Goal: Find specific page/section: Find specific page/section

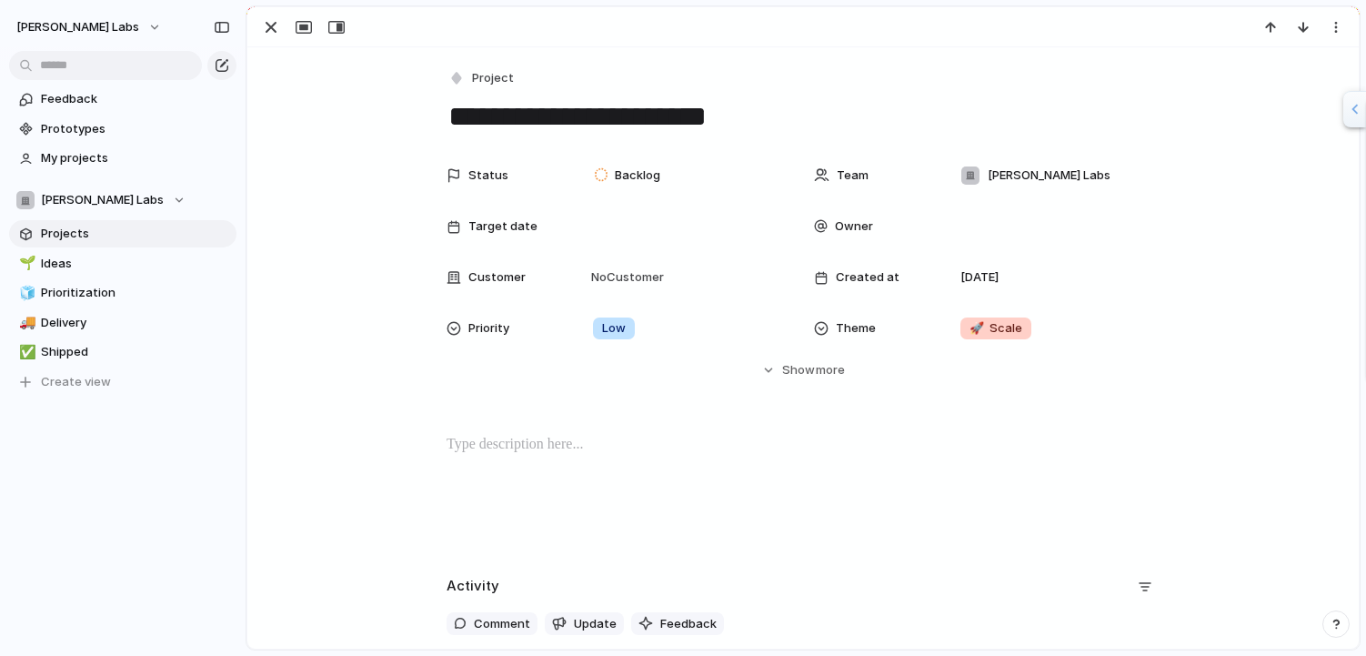
scroll to position [4, 0]
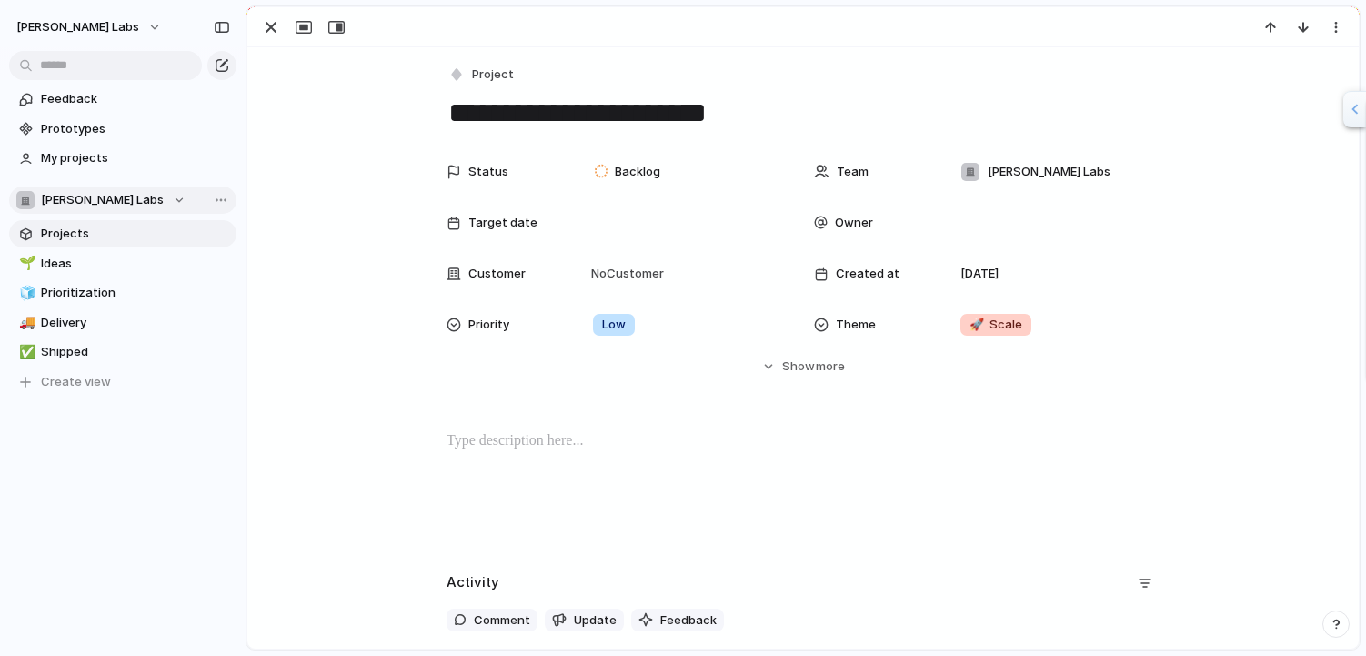
click at [59, 198] on span "[PERSON_NAME] Labs" at bounding box center [102, 200] width 123 height 18
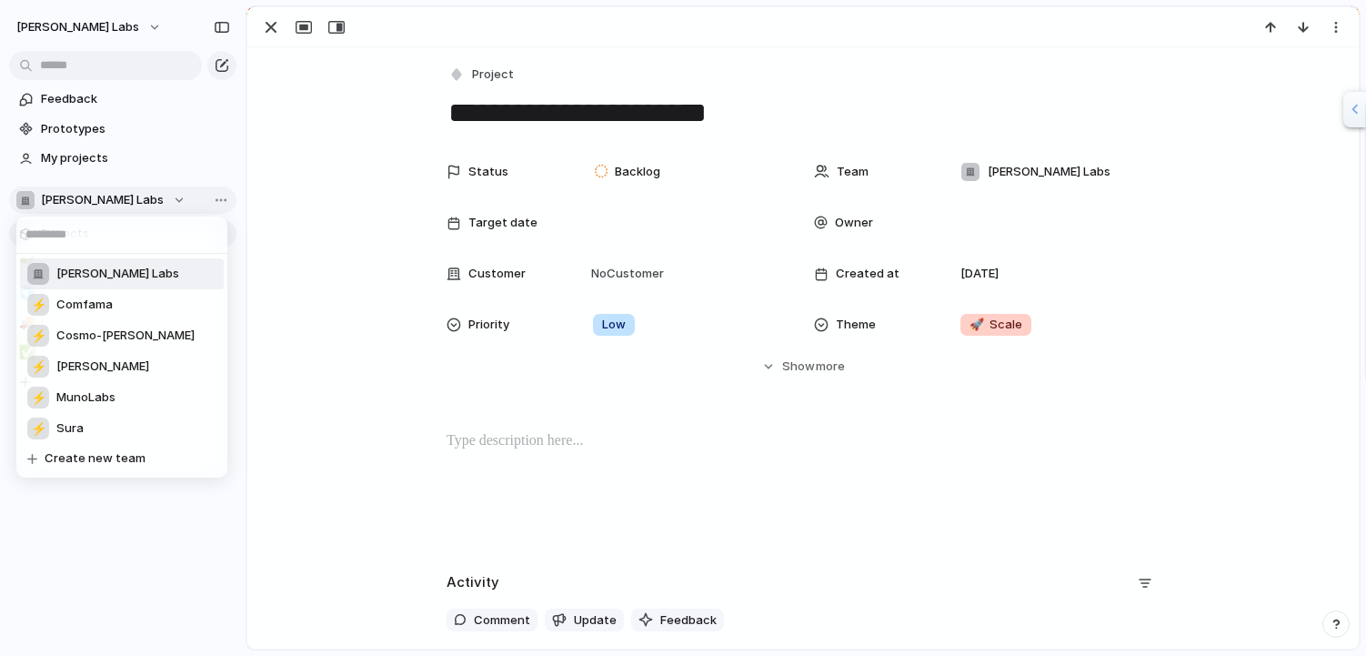
click at [59, 198] on div "[PERSON_NAME] Labs ⚡ Comfama ⚡ Cosmo-[PERSON_NAME] ⚡ [PERSON_NAME] ⚡ MunoLabs ⚡…" at bounding box center [683, 328] width 1366 height 656
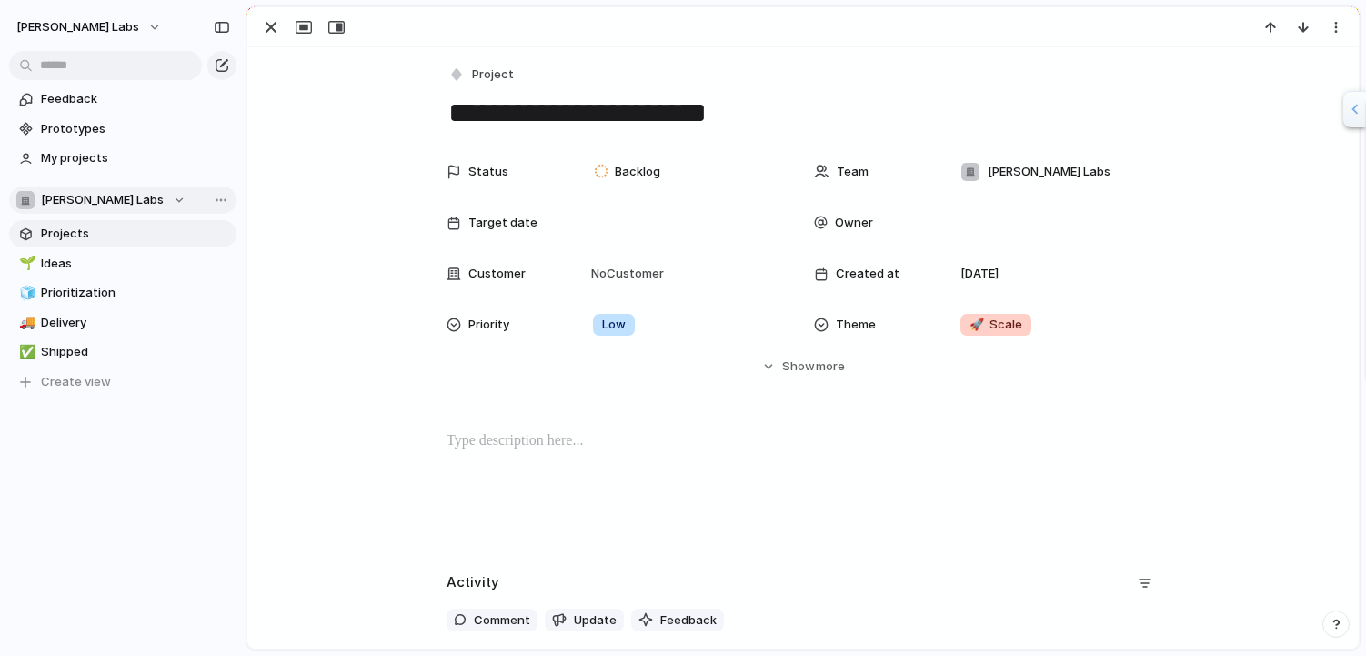
click at [111, 199] on div "[PERSON_NAME] Labs" at bounding box center [100, 200] width 169 height 18
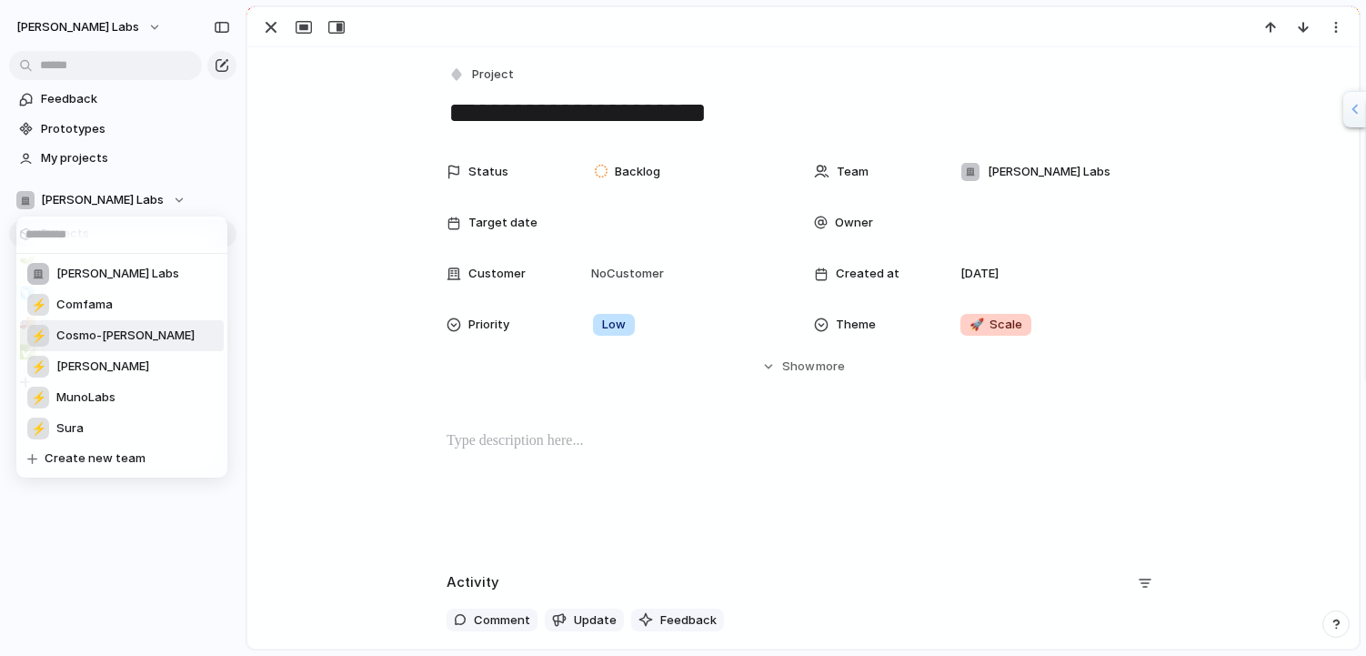
click at [103, 342] on span "Cosmo-[PERSON_NAME]" at bounding box center [125, 336] width 138 height 18
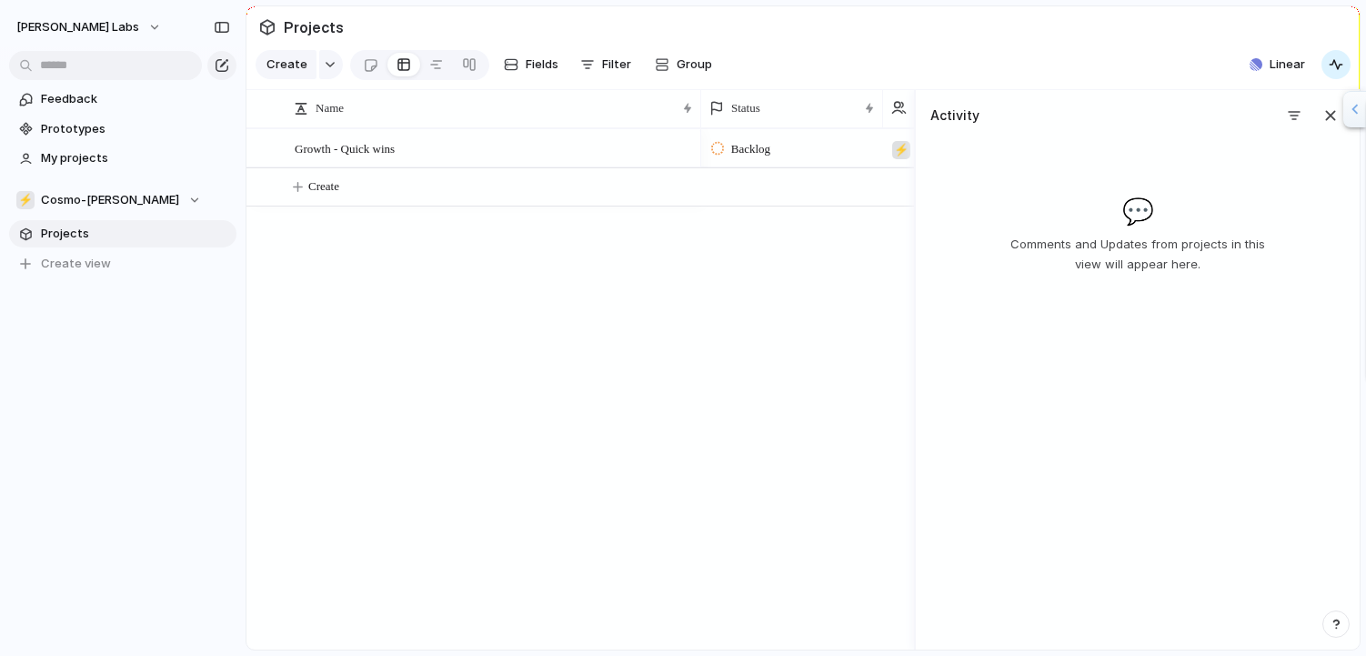
click at [52, 236] on span "Projects" at bounding box center [135, 234] width 189 height 18
click at [391, 141] on span "Growth - Quick wins" at bounding box center [345, 147] width 100 height 21
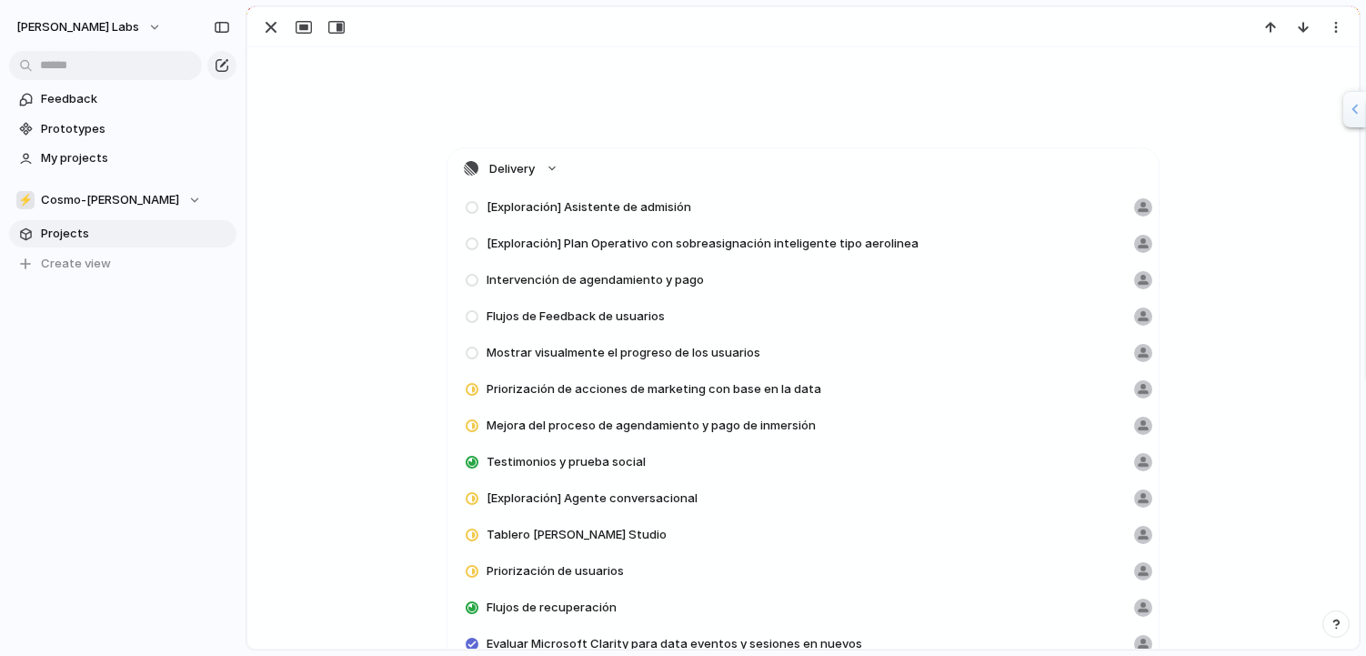
scroll to position [580, 0]
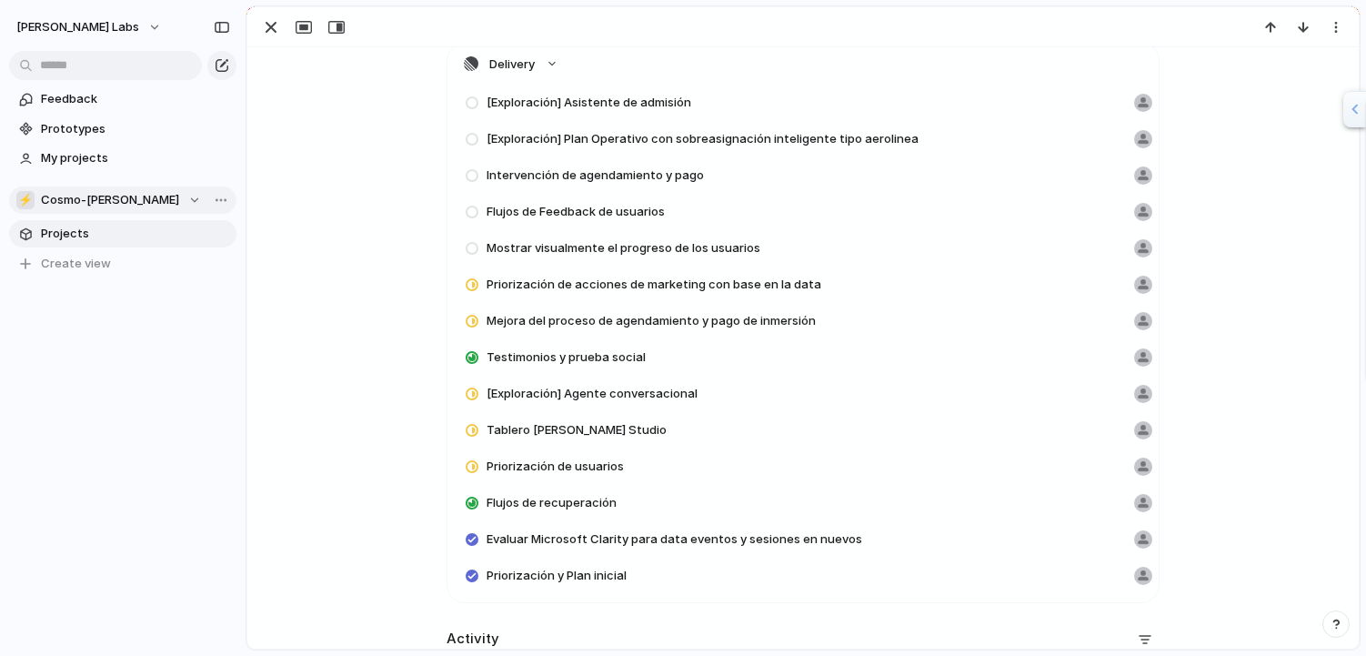
click at [116, 199] on span "Cosmo-[PERSON_NAME]" at bounding box center [110, 200] width 138 height 18
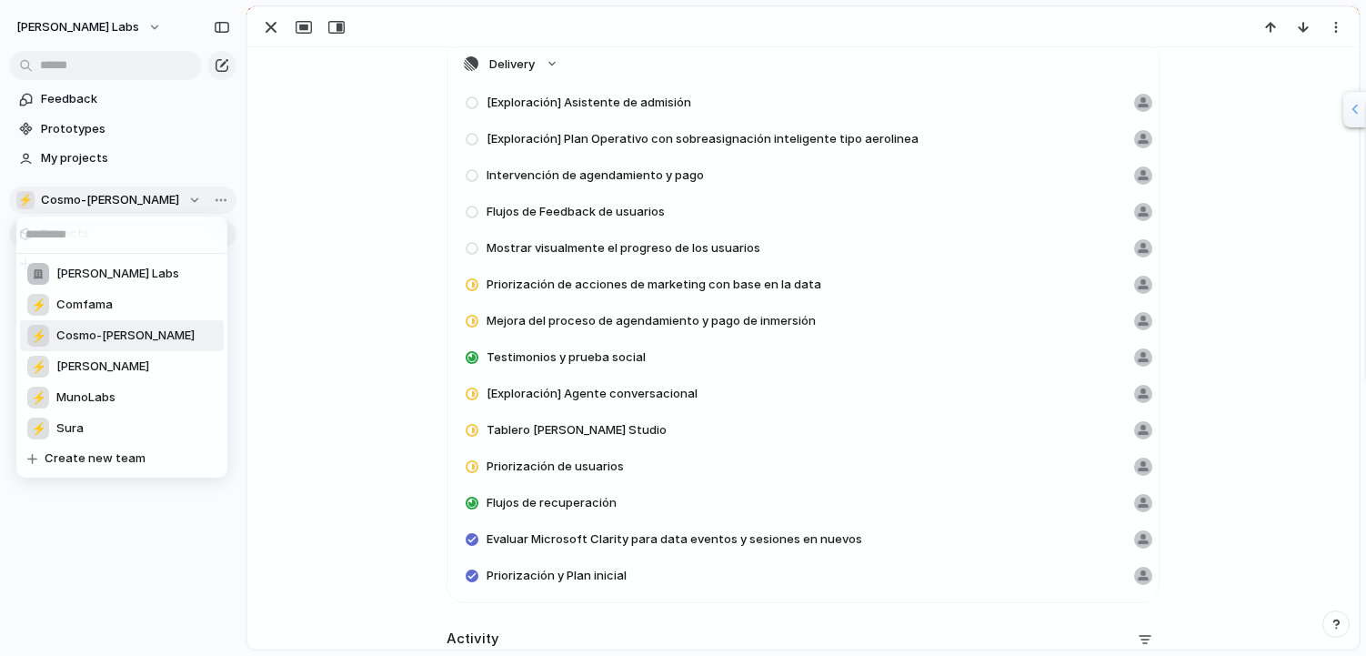
click at [116, 199] on div "[PERSON_NAME] Labs ⚡ Comfama ⚡ Cosmo-[PERSON_NAME] ⚡ [PERSON_NAME] ⚡ MunoLabs ⚡…" at bounding box center [683, 328] width 1366 height 656
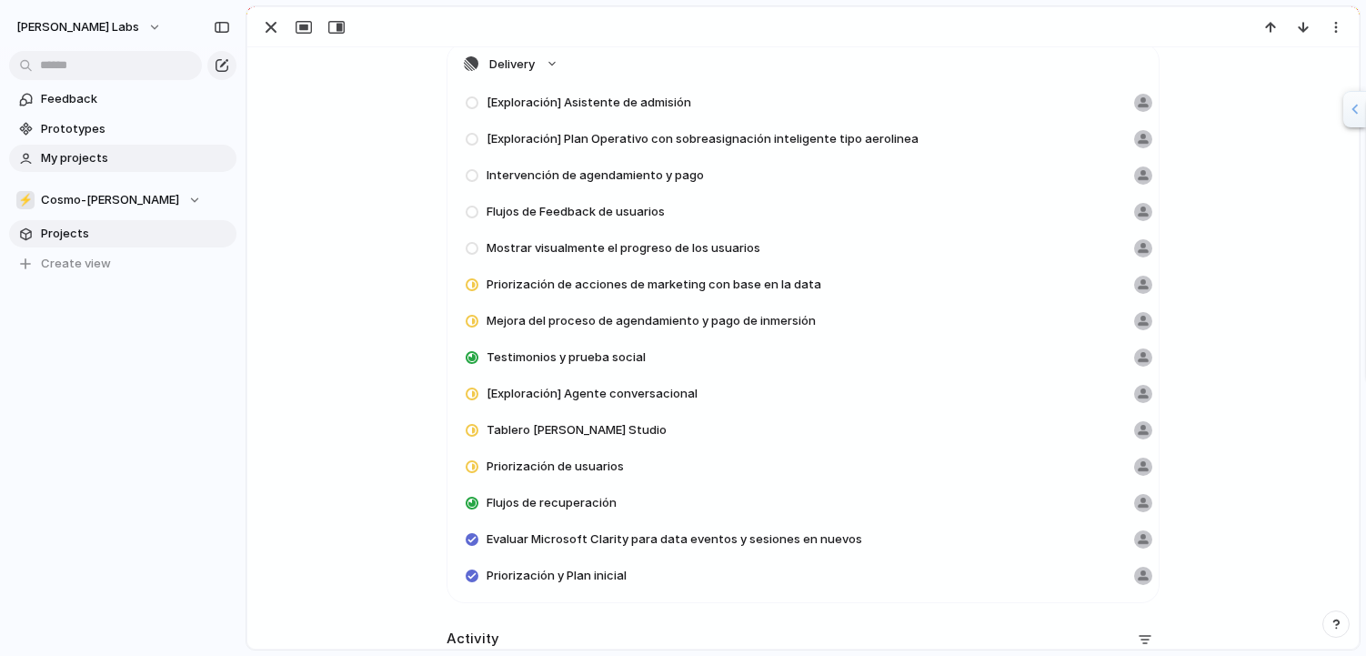
click at [106, 159] on span "My projects" at bounding box center [135, 158] width 189 height 18
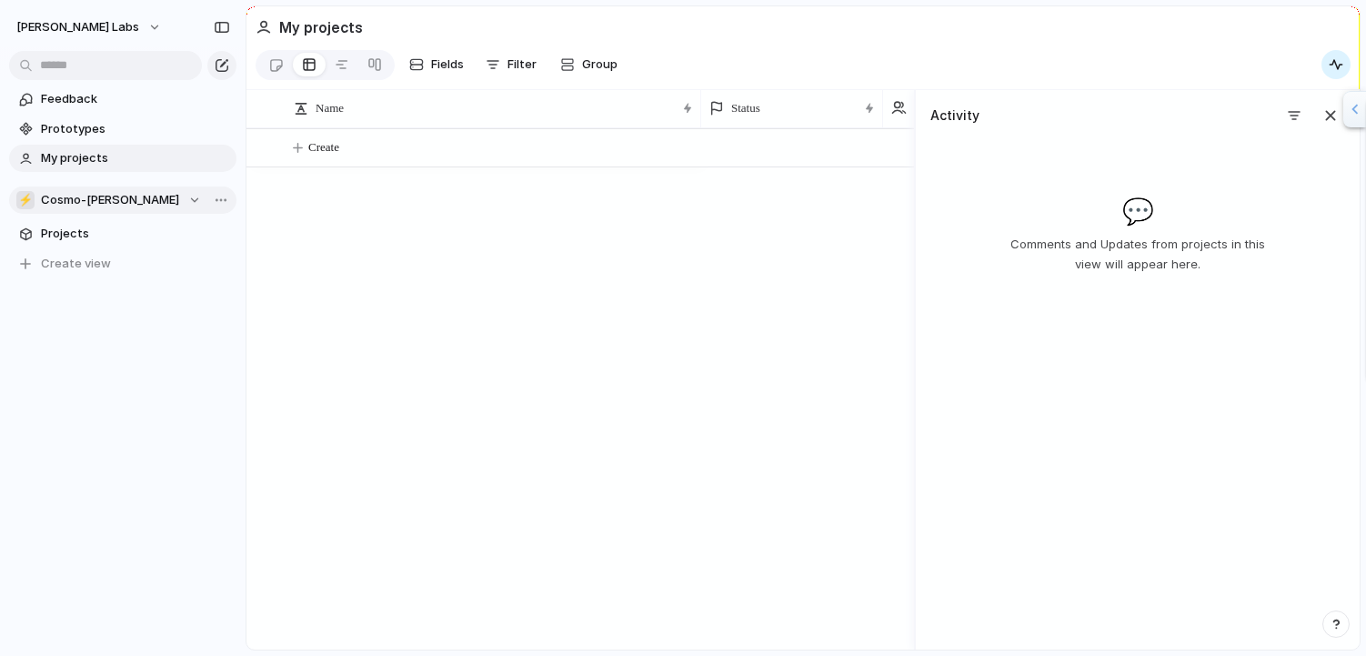
click at [101, 205] on span "Cosmo-[PERSON_NAME]" at bounding box center [110, 200] width 138 height 18
click at [226, 316] on div "[PERSON_NAME] Labs ⚡ Comfama ⚡ Cosmo-[PERSON_NAME] ⚡ [PERSON_NAME] ⚡ MunoLabs ⚡…" at bounding box center [683, 328] width 1366 height 656
click at [86, 203] on span "Cosmo-[PERSON_NAME]" at bounding box center [110, 200] width 138 height 18
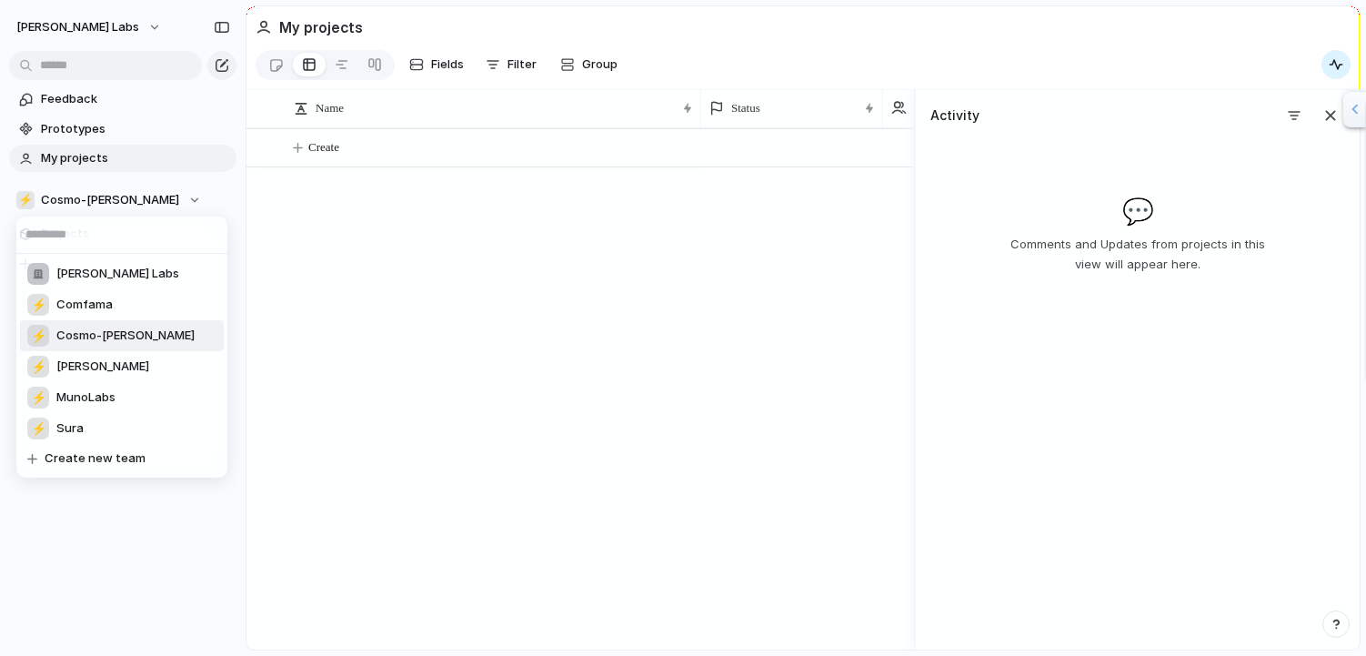
click at [83, 327] on span "Cosmo-[PERSON_NAME]" at bounding box center [125, 336] width 138 height 18
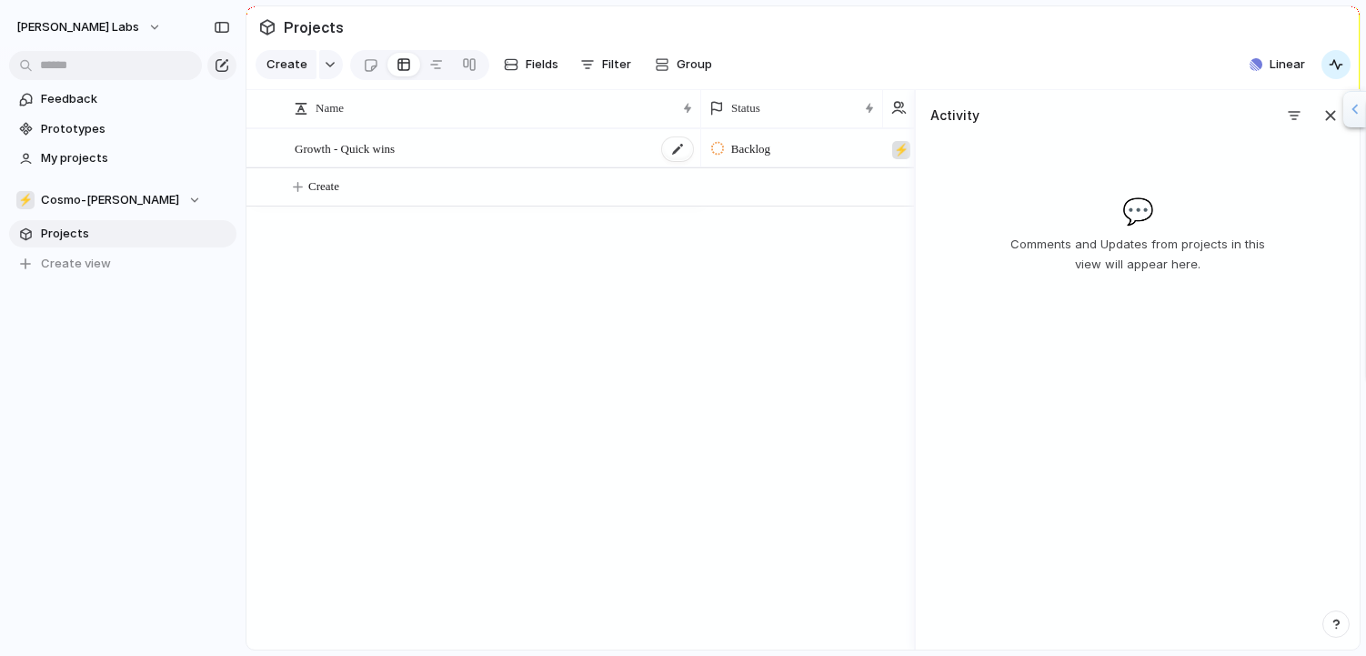
click at [395, 137] on span "Growth - Quick wins" at bounding box center [345, 147] width 100 height 21
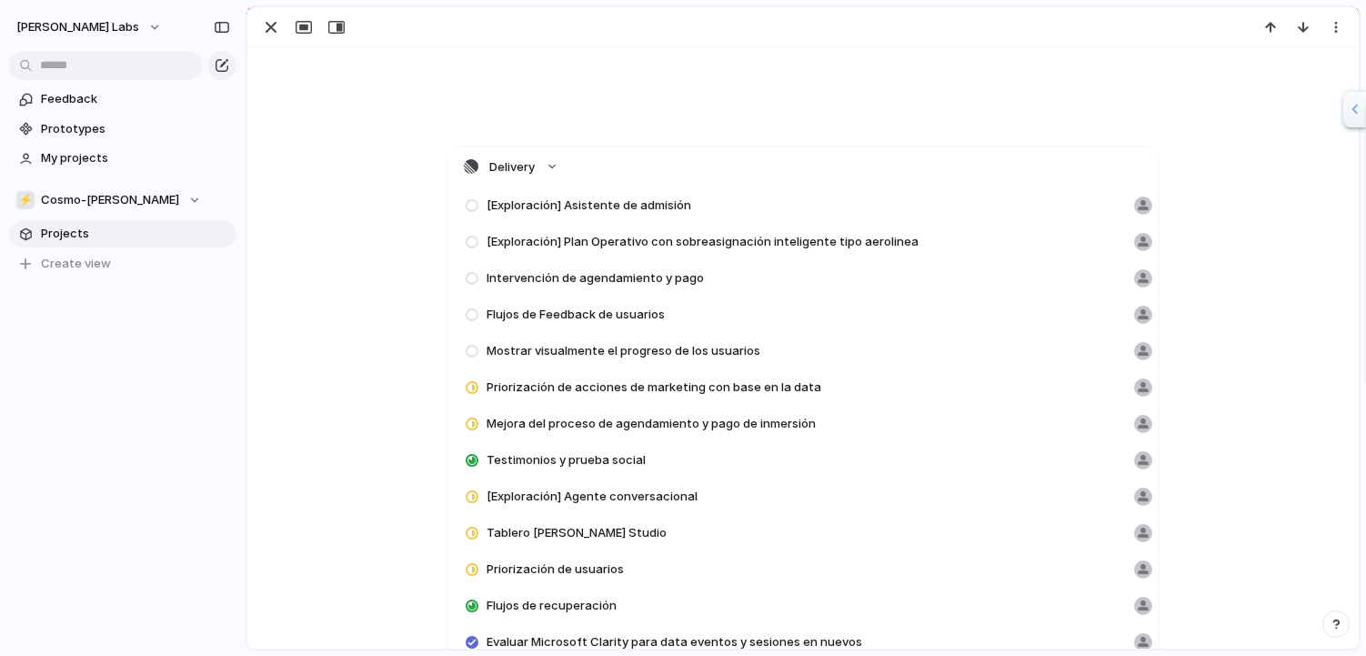
scroll to position [471, 0]
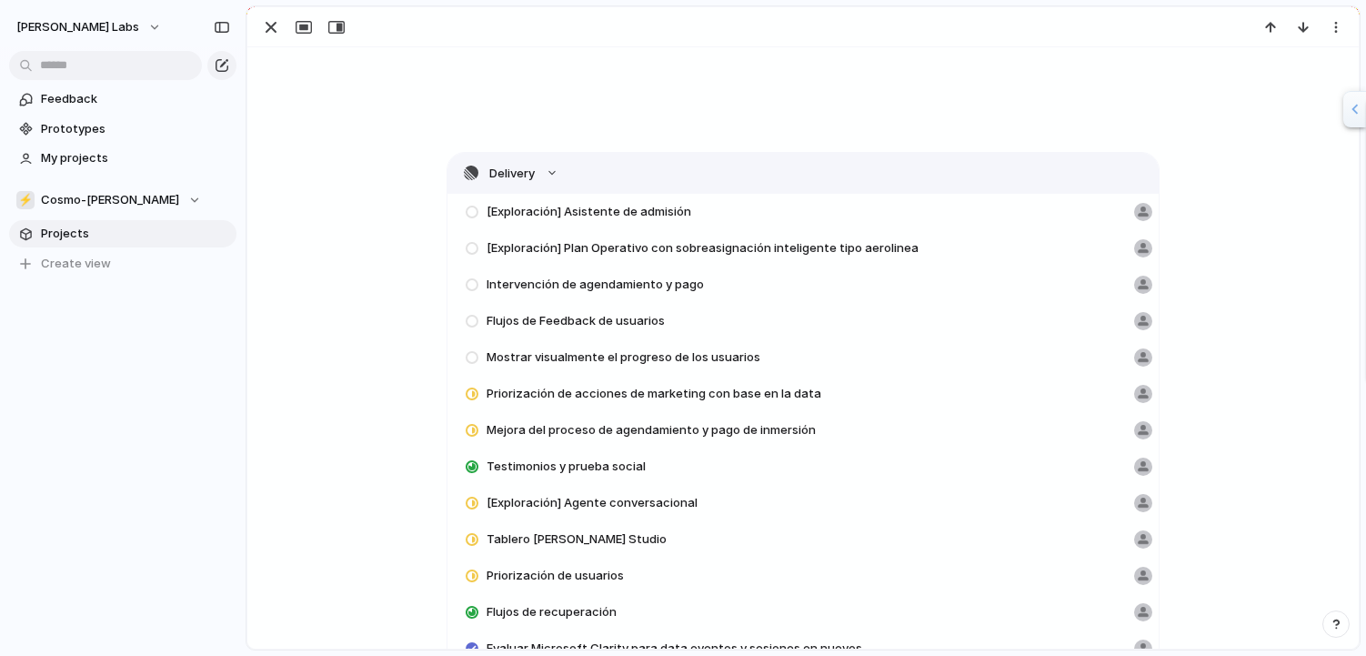
click at [524, 167] on button "Delivery" at bounding box center [803, 173] width 711 height 41
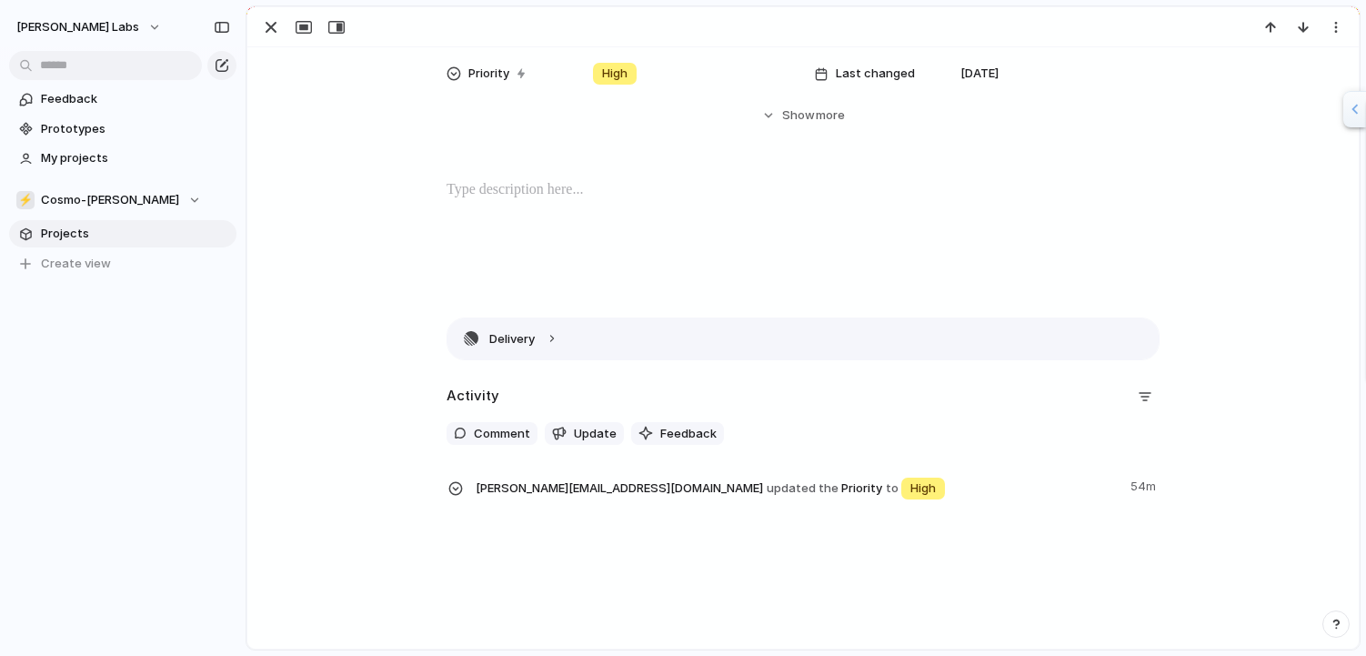
click at [543, 341] on button "Delivery" at bounding box center [803, 338] width 711 height 41
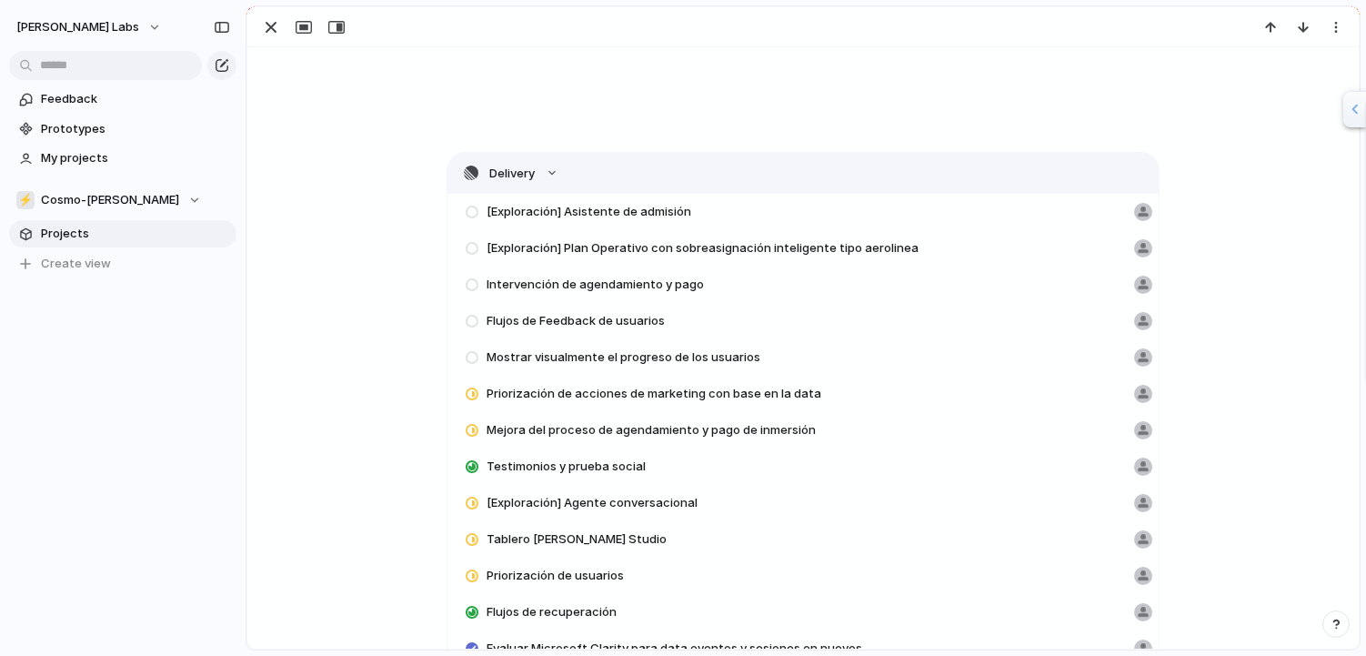
scroll to position [825, 0]
